Goal: Navigation & Orientation: Find specific page/section

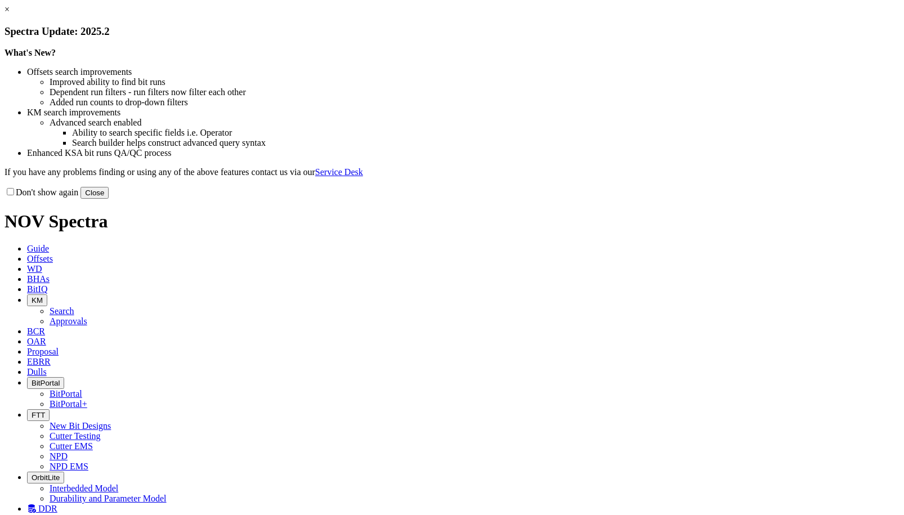
click at [109, 199] on button "Close" at bounding box center [95, 193] width 28 height 12
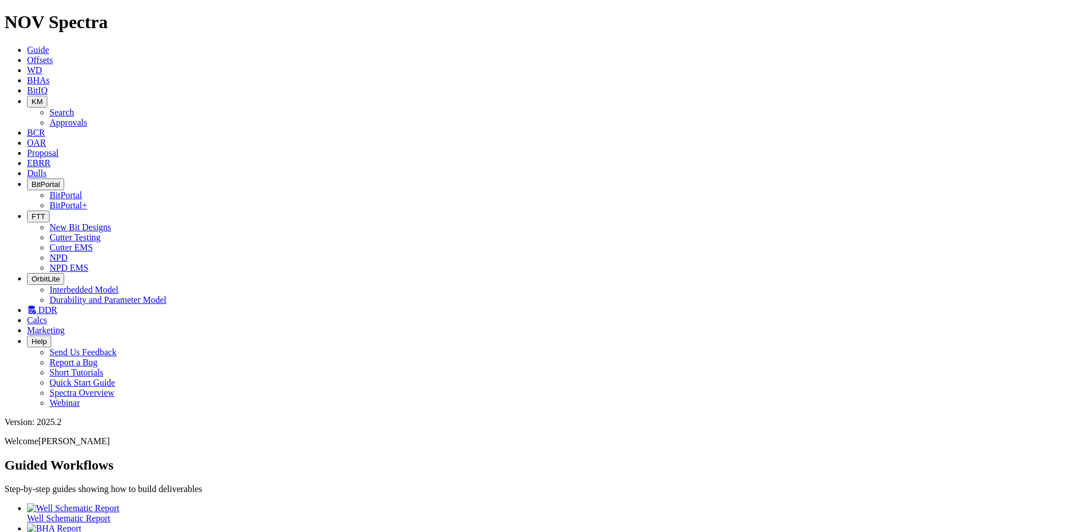
click at [60, 180] on span "BitPortal" at bounding box center [46, 184] width 28 height 8
click at [82, 190] on link "BitPortal" at bounding box center [66, 195] width 33 height 10
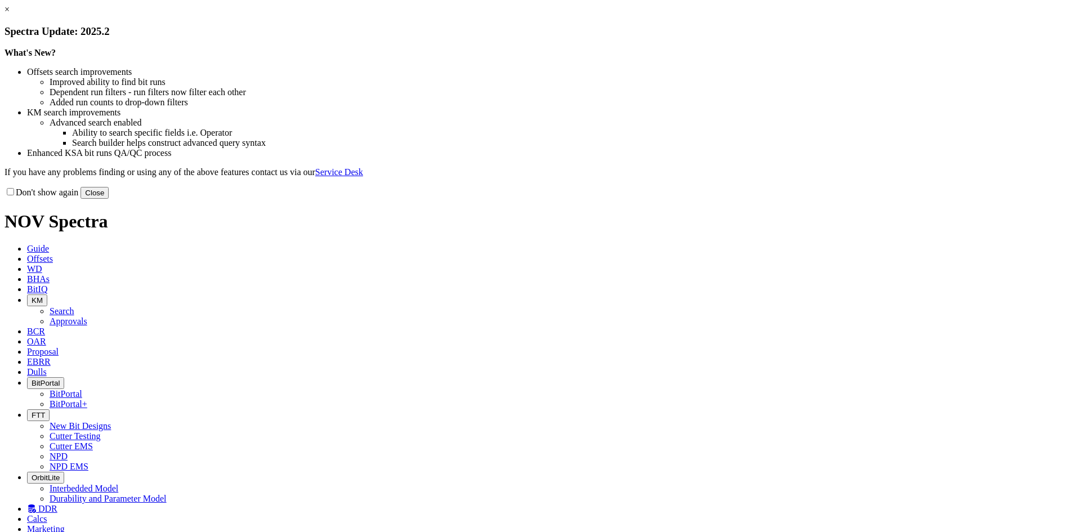
click at [109, 199] on button "Close" at bounding box center [95, 193] width 28 height 12
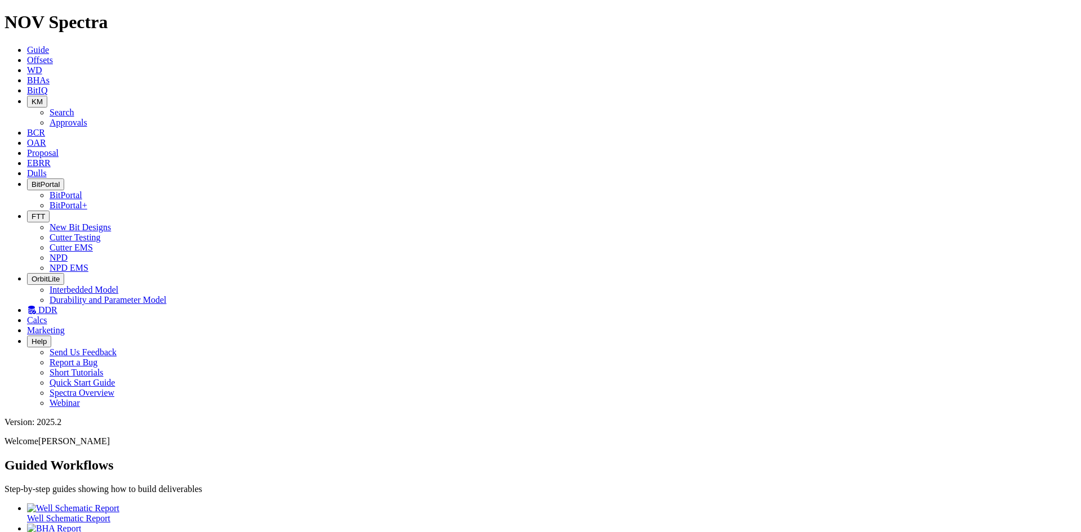
click at [57, 305] on span "DDR" at bounding box center [47, 310] width 19 height 10
